Goal: Task Accomplishment & Management: Use online tool/utility

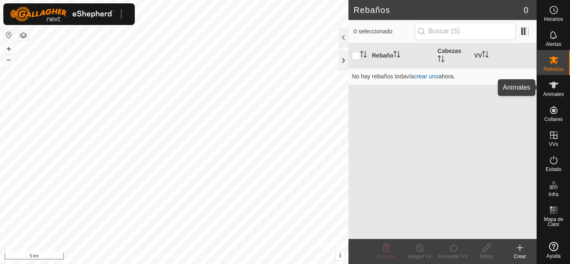
click at [548, 86] on icon at bounding box center [553, 85] width 10 height 10
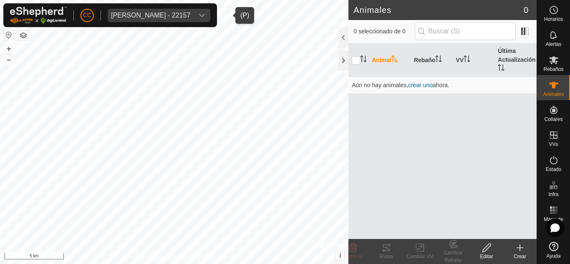
click at [190, 16] on div "[PERSON_NAME] - 22157" at bounding box center [150, 15] width 79 height 7
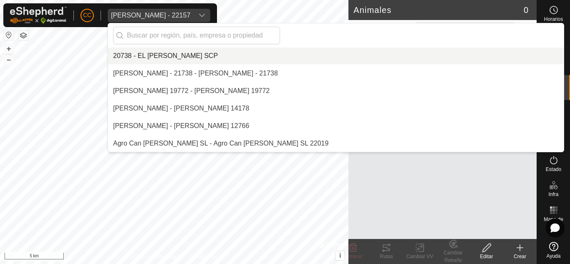
scroll to position [2679, 0]
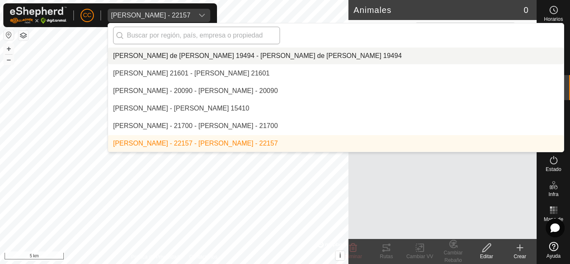
click at [187, 32] on input "text" at bounding box center [196, 36] width 167 height 18
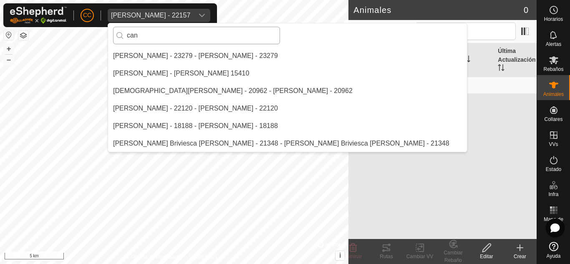
scroll to position [35, 0]
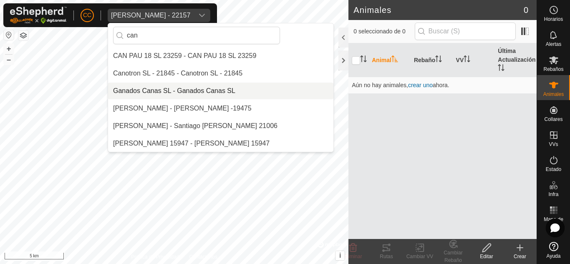
type input "can"
click at [181, 89] on li "Ganados Canas SL - Ganados Canas SL" at bounding box center [220, 91] width 225 height 17
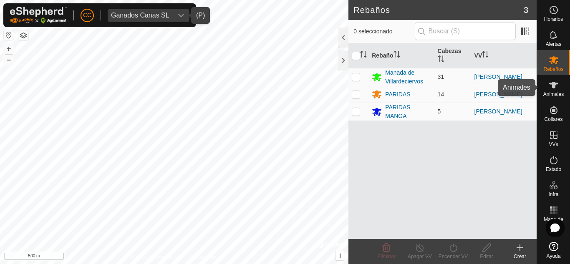
click at [554, 90] on icon at bounding box center [553, 85] width 10 height 10
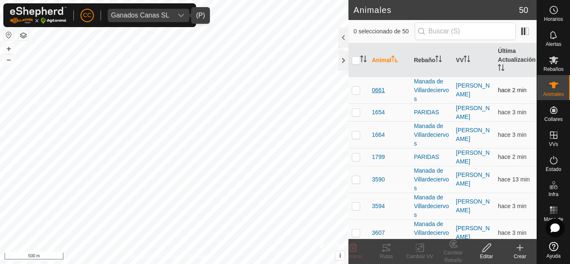
click at [378, 90] on span "0661" at bounding box center [377, 90] width 13 height 9
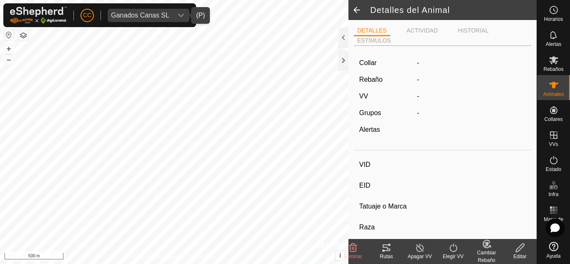
type input "0661"
type input "-"
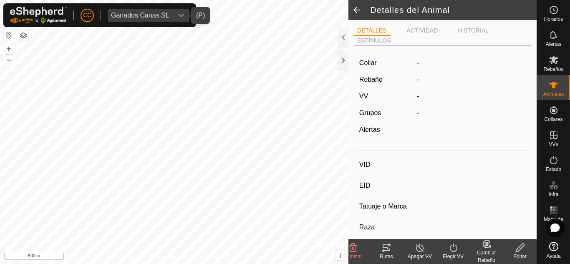
type input "0 kg"
type input "-"
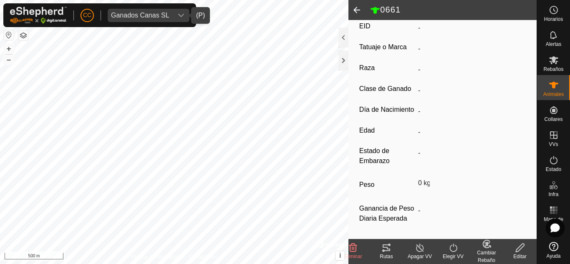
scroll to position [182, 0]
click at [343, 33] on div at bounding box center [343, 38] width 10 height 20
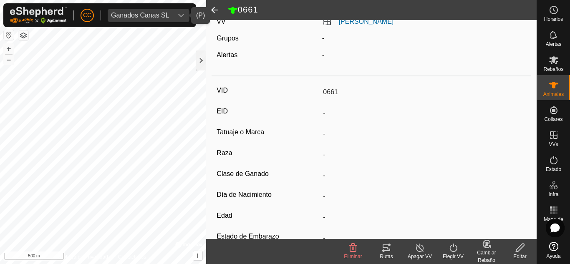
scroll to position [0, 0]
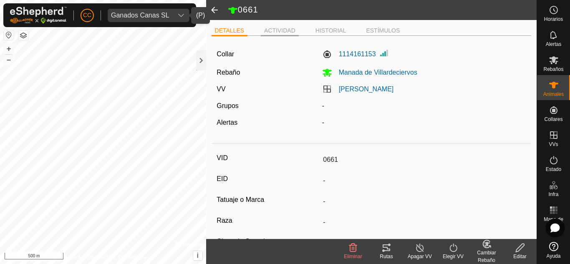
click at [278, 26] on li "ACTIVIDAD" at bounding box center [280, 31] width 38 height 10
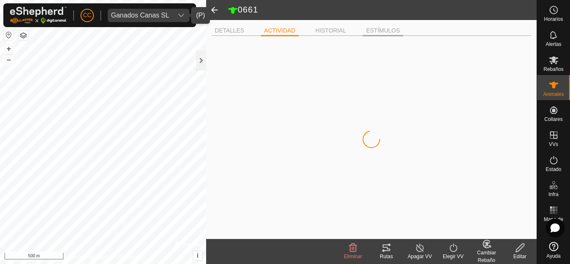
click at [382, 27] on li "ESTÍMULOS" at bounding box center [382, 31] width 40 height 10
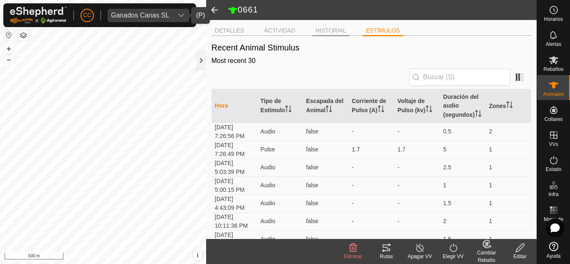
click at [333, 29] on li "HISTORIAL" at bounding box center [331, 31] width 38 height 10
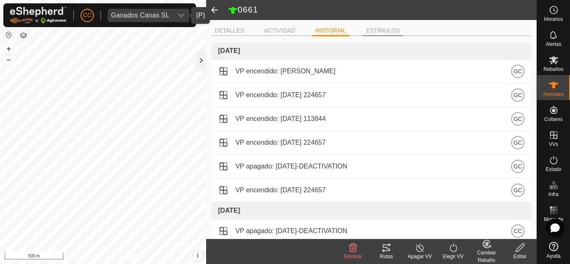
click at [392, 30] on li "ESTÍMULOS" at bounding box center [382, 31] width 40 height 10
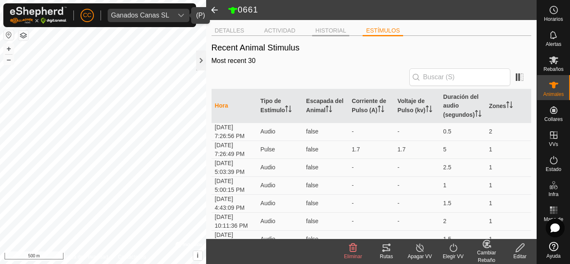
click at [334, 28] on li "HISTORIAL" at bounding box center [331, 31] width 38 height 10
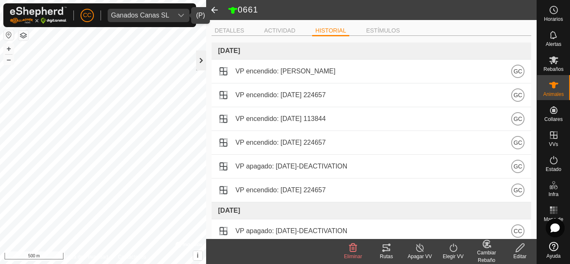
click at [199, 58] on div at bounding box center [201, 60] width 10 height 20
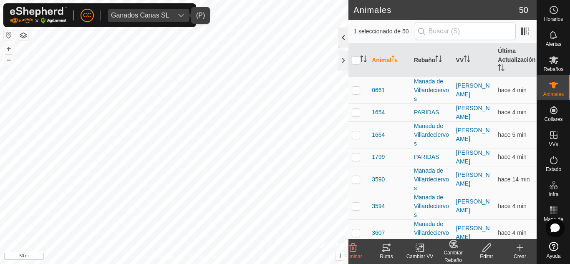
click at [342, 40] on div at bounding box center [343, 38] width 10 height 20
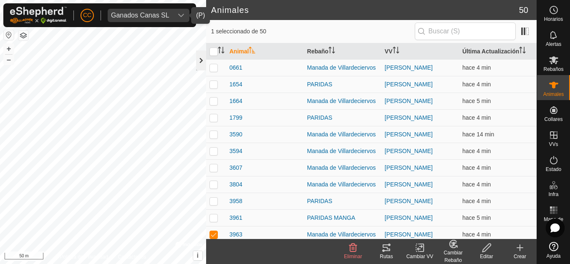
click at [202, 65] on div at bounding box center [201, 60] width 10 height 20
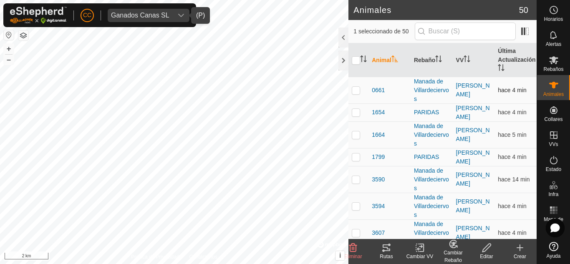
click at [406, 78] on div "Animales 50 1 seleccionado de 50 Animal Rebaño VV Última Actualización 0661 Man…" at bounding box center [268, 132] width 536 height 264
checkbox input "false"
checkbox input "true"
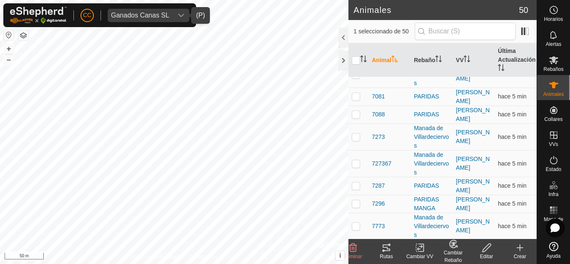
scroll to position [500, 0]
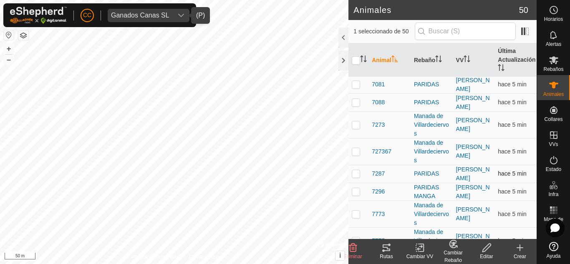
click at [377, 161] on div "Animales 50 1 seleccionado de 50 Animal Rebaño VV Última Actualización 0661 Man…" at bounding box center [268, 132] width 536 height 264
